Goal: Transaction & Acquisition: Purchase product/service

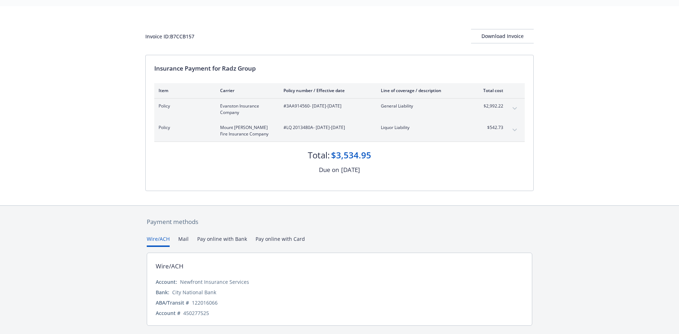
scroll to position [39, 0]
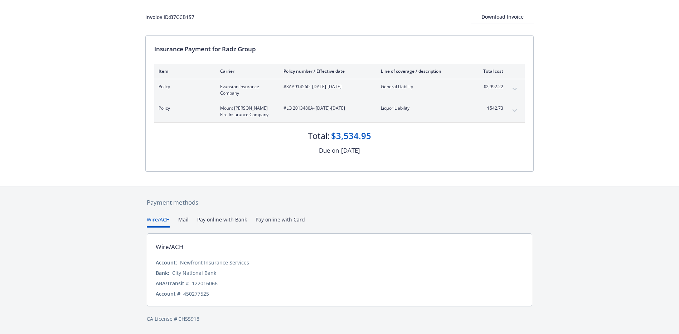
click at [184, 221] on button "Mail" at bounding box center [183, 222] width 10 height 12
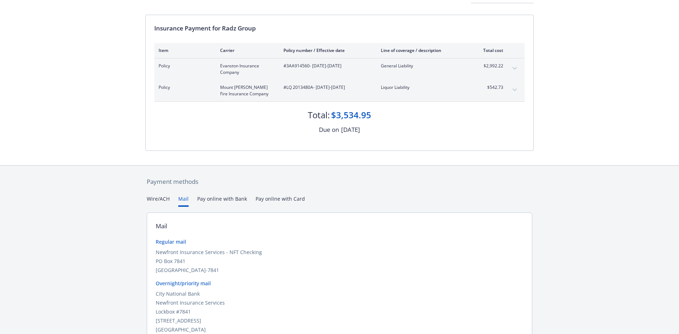
click at [214, 198] on button "Pay online with Bank" at bounding box center [222, 201] width 50 height 12
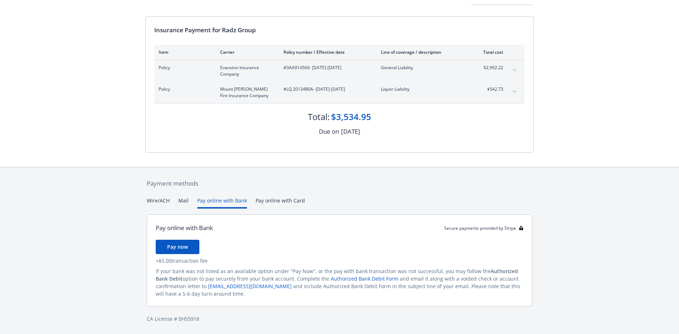
click at [295, 199] on div "Secure payments provided by Stripe Invoice ID: B7CCB157 Download Invoice Insura…" at bounding box center [339, 138] width 679 height 392
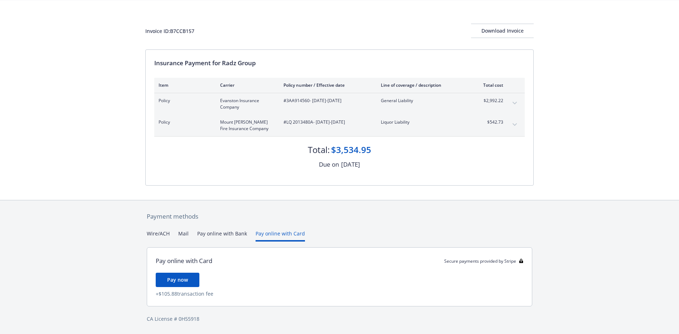
scroll to position [25, 0]
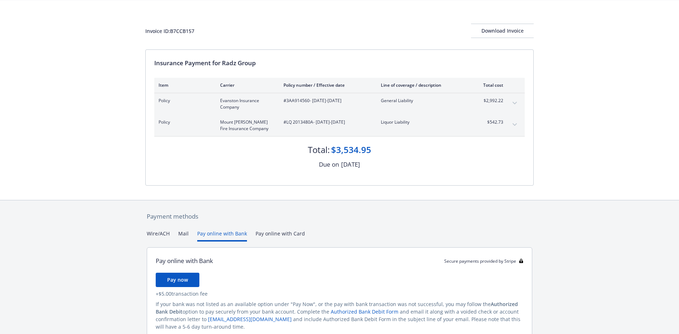
click at [213, 235] on button "Pay online with Bank" at bounding box center [222, 236] width 50 height 12
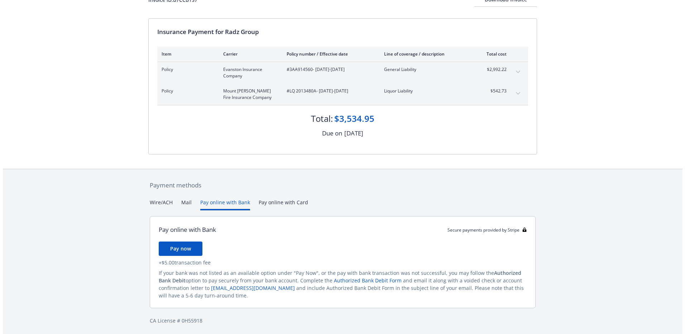
scroll to position [58, 0]
click at [173, 246] on span "Pay now" at bounding box center [177, 246] width 21 height 7
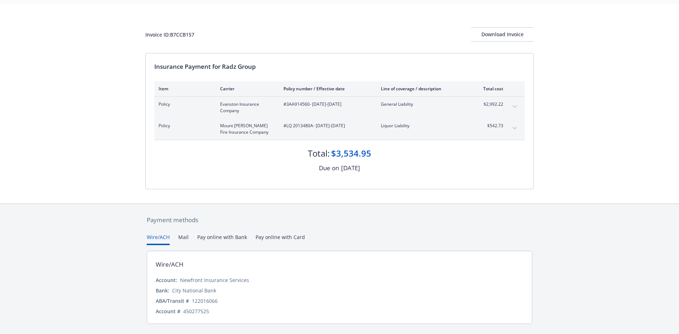
scroll to position [39, 0]
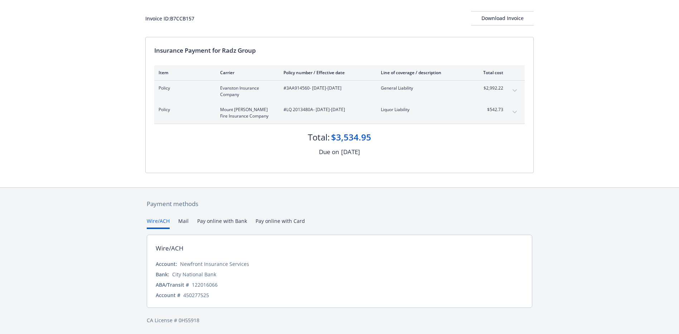
scroll to position [39, 0]
click at [182, 219] on button "Mail" at bounding box center [183, 222] width 10 height 12
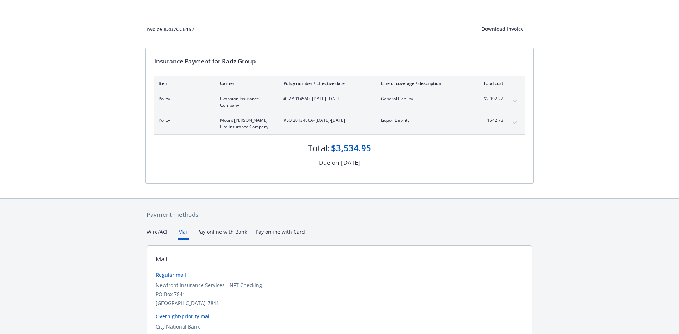
scroll to position [24, 0]
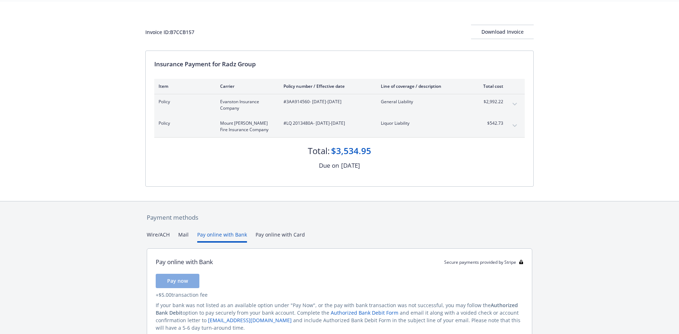
click at [231, 236] on button "Pay online with Bank" at bounding box center [222, 237] width 50 height 12
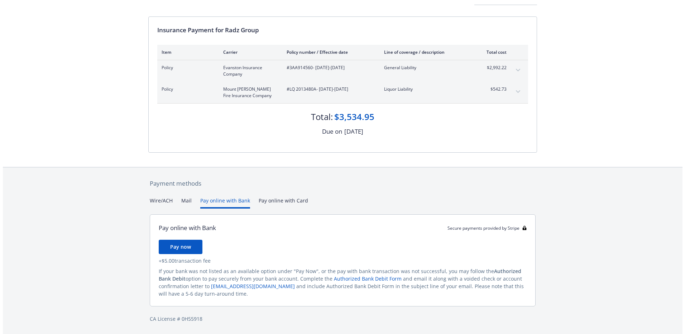
scroll to position [0, 0]
